Goal: Information Seeking & Learning: Learn about a topic

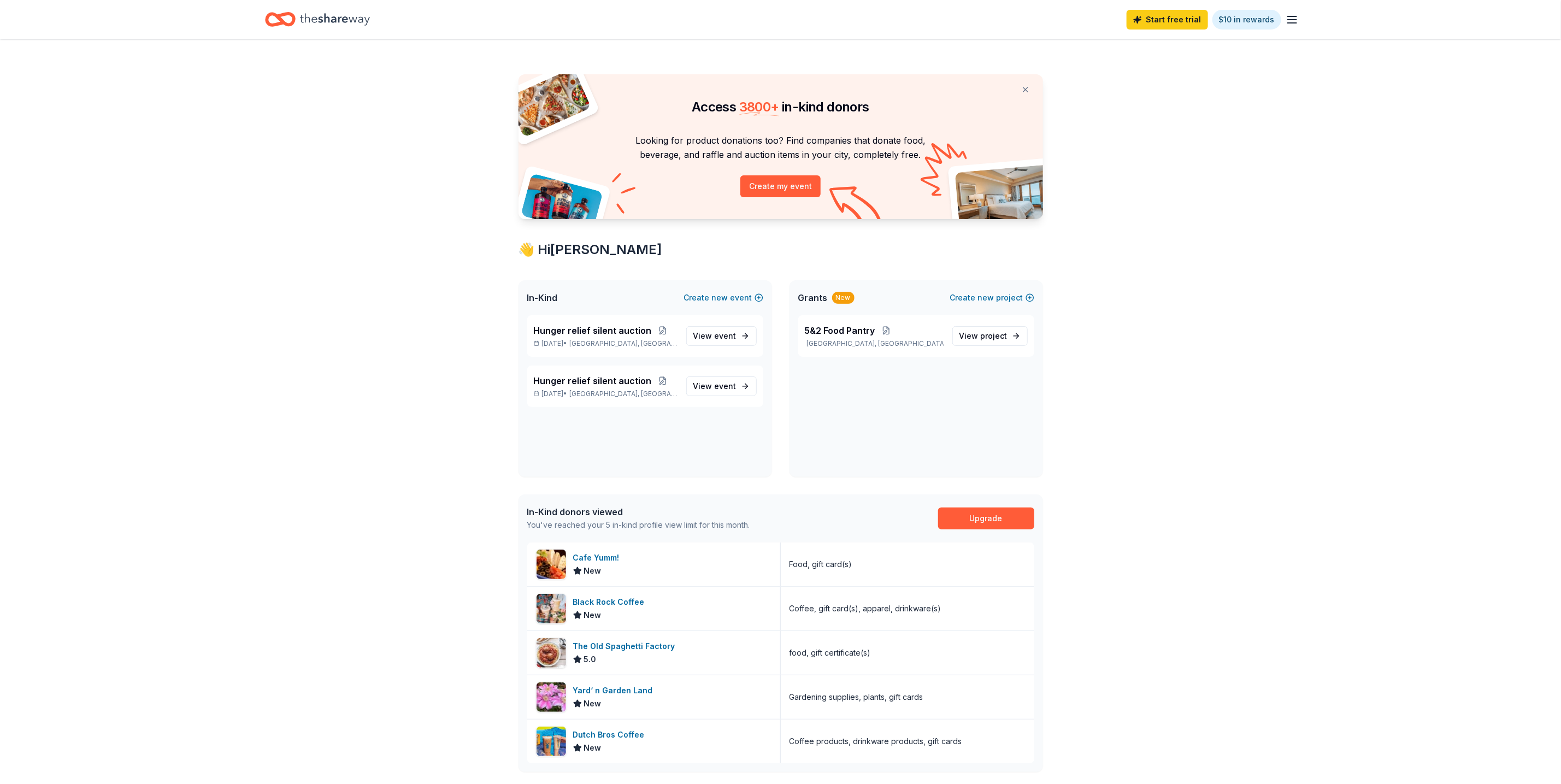
click at [810, 297] on span "Grants" at bounding box center [813, 298] width 30 height 13
click at [1002, 338] on span "project" at bounding box center [994, 336] width 27 height 9
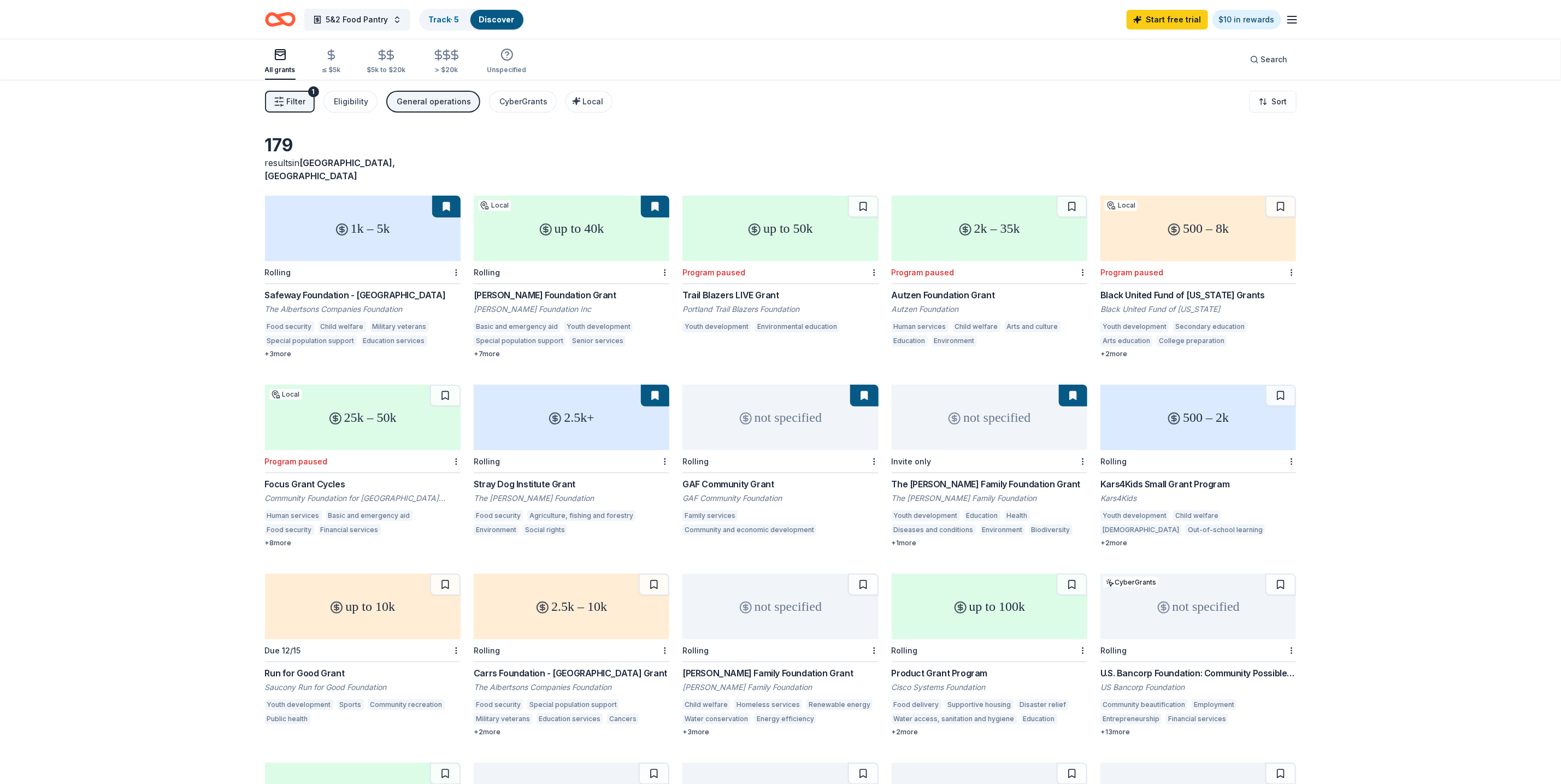
click at [528, 495] on div "Stray Dog Institute Grant The Quinn Foundation Food security Agriculture, fishi…" at bounding box center [571, 508] width 196 height 61
